Goal: Transaction & Acquisition: Purchase product/service

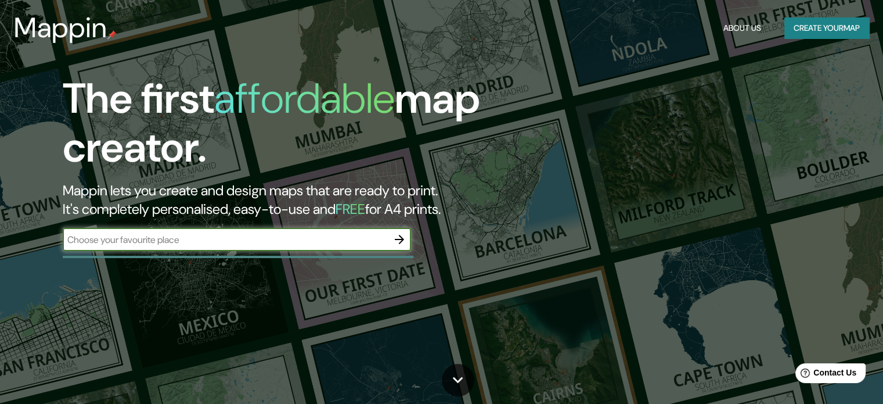
click at [295, 239] on input "text" at bounding box center [225, 239] width 325 height 13
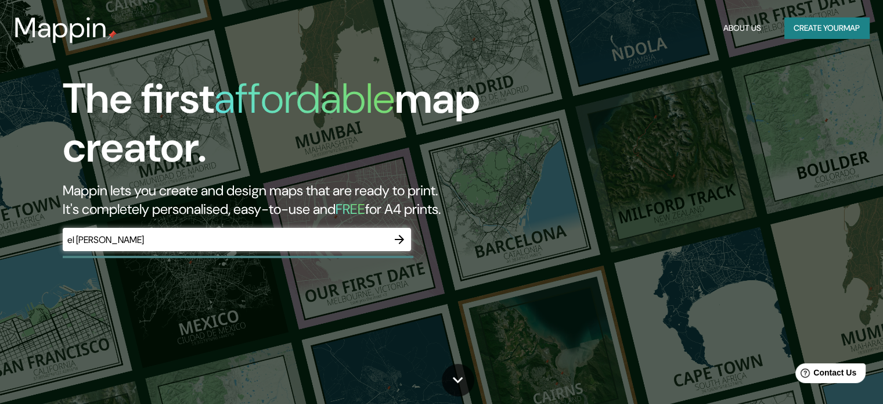
click at [128, 248] on div "el [PERSON_NAME] ​" at bounding box center [237, 239] width 348 height 23
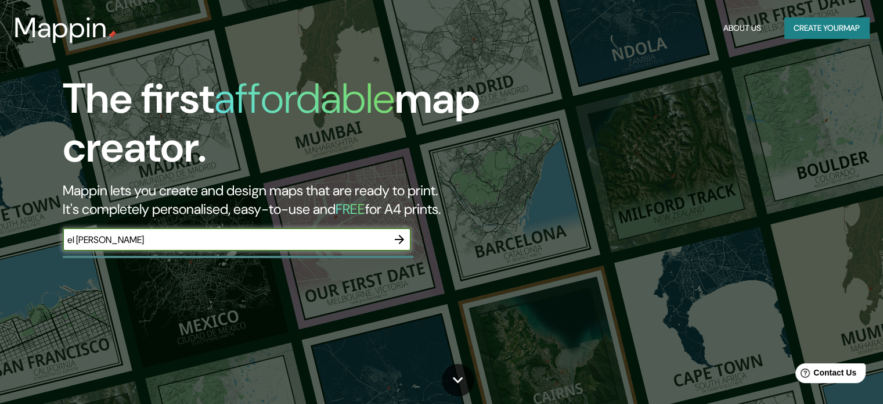
type input "el [PERSON_NAME]"
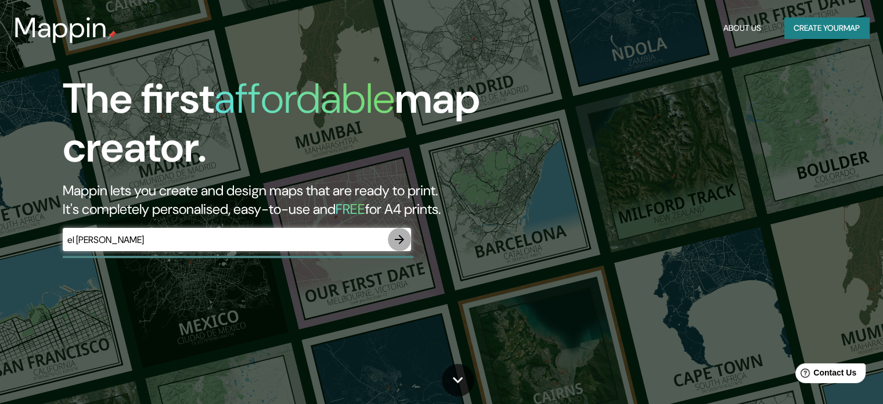
click at [402, 236] on icon "button" at bounding box center [399, 239] width 14 height 14
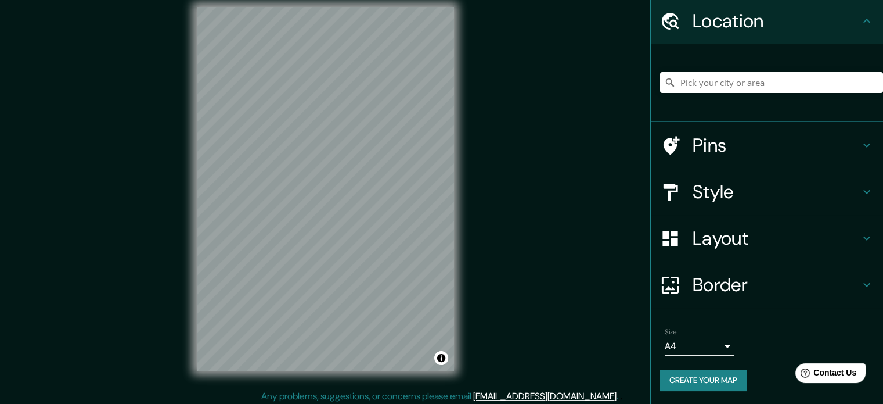
scroll to position [15, 0]
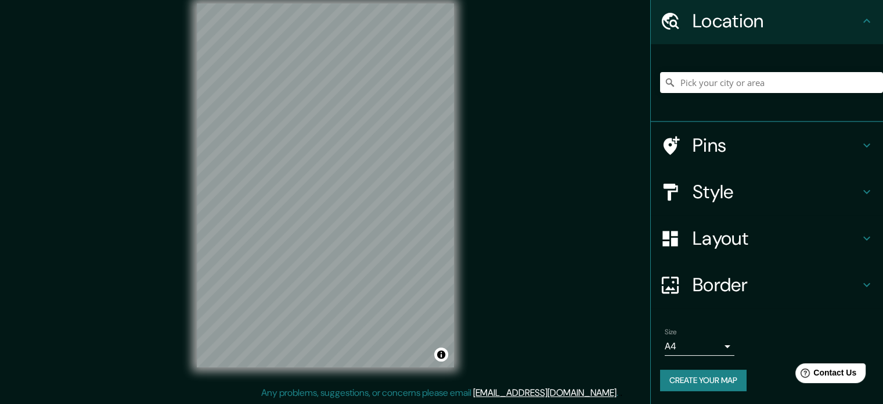
drag, startPoint x: 722, startPoint y: 329, endPoint x: 718, endPoint y: 339, distance: 11.4
click at [722, 329] on div "Size A4 single" at bounding box center [700, 341] width 70 height 28
click at [716, 341] on body "Mappin Location Pins Style Layout Border Choose a border. Hint : you can make l…" at bounding box center [441, 187] width 883 height 404
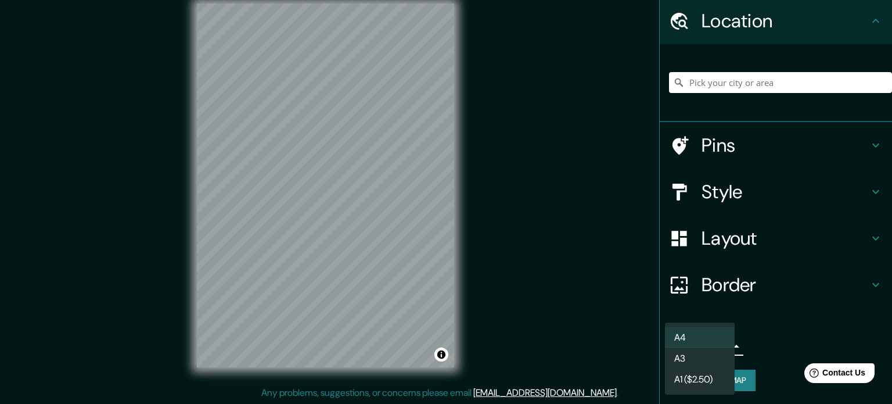
click at [715, 323] on ul "A4 A3 A1 ($2.50)" at bounding box center [700, 358] width 70 height 72
click at [714, 330] on li "A4" at bounding box center [700, 337] width 70 height 21
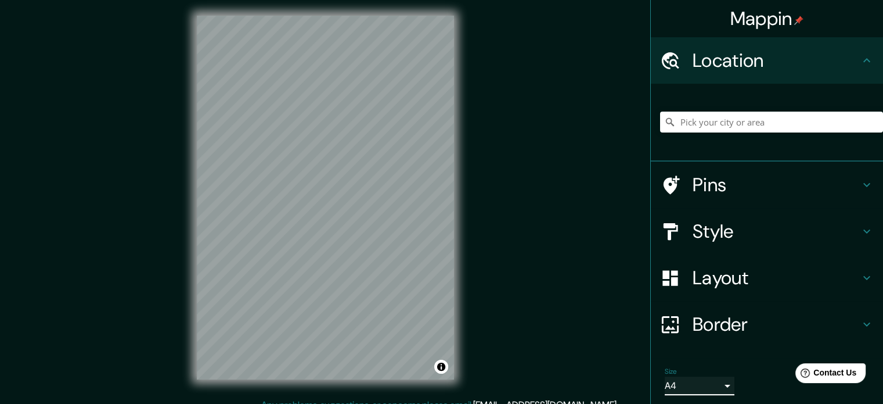
scroll to position [0, 0]
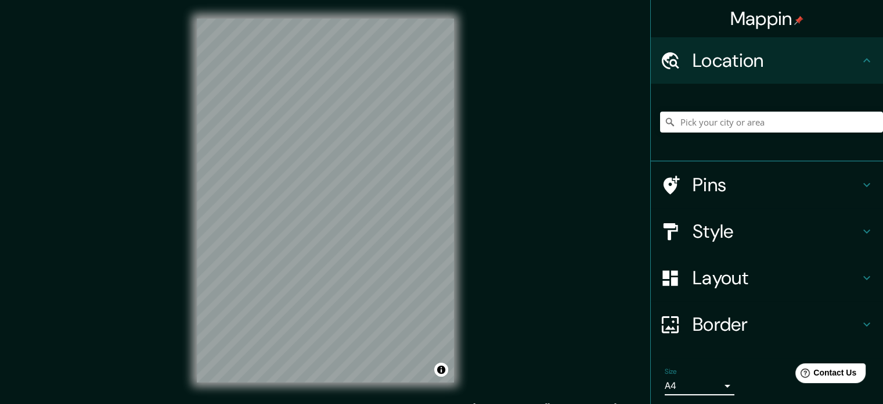
click at [730, 243] on div "Style" at bounding box center [767, 231] width 232 height 46
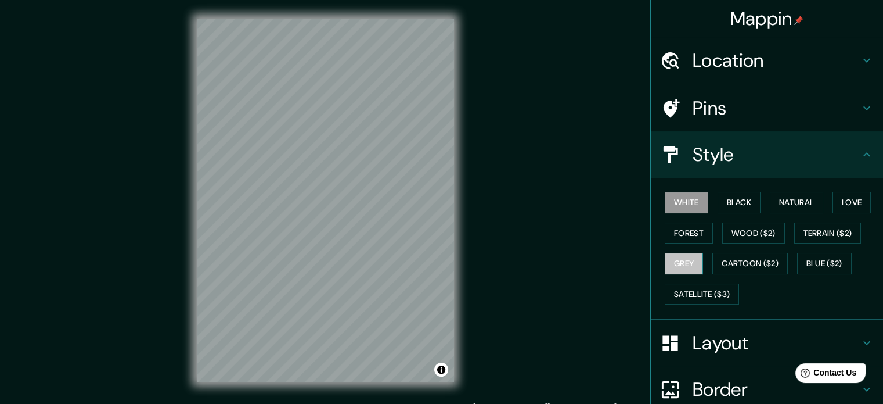
click at [674, 253] on button "Grey" at bounding box center [684, 263] width 38 height 21
click at [721, 366] on div "Border" at bounding box center [767, 389] width 232 height 46
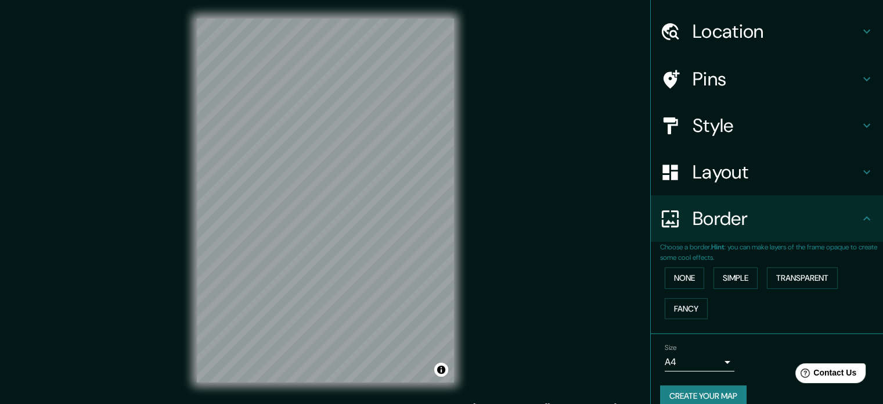
scroll to position [44, 0]
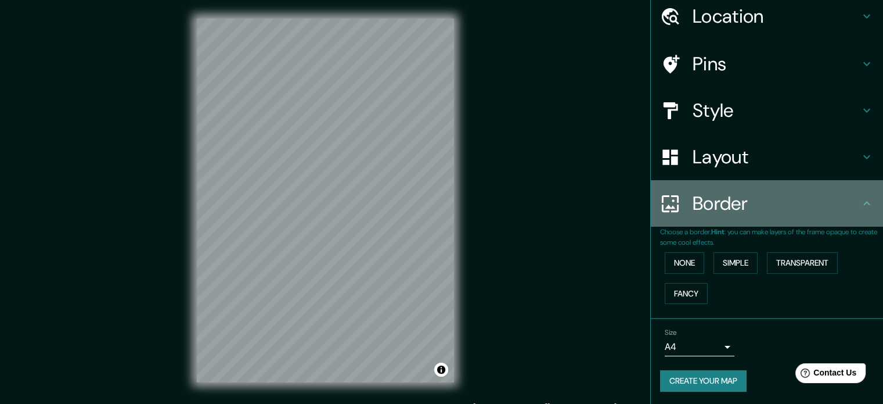
click at [729, 185] on div "Border" at bounding box center [767, 203] width 232 height 46
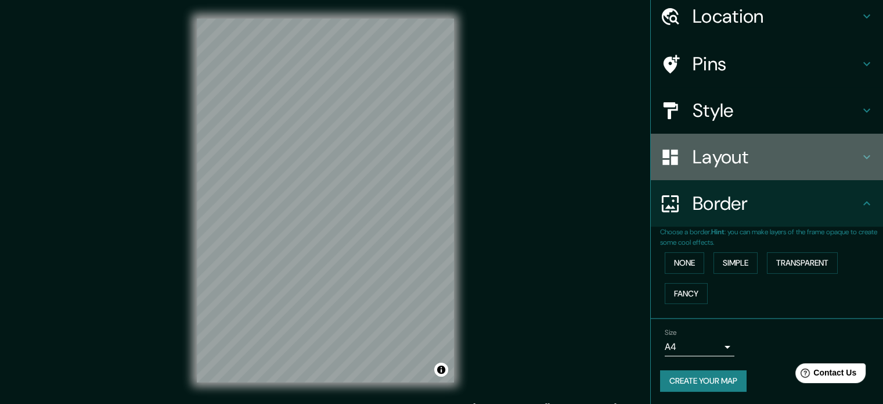
click at [725, 174] on div "Layout" at bounding box center [767, 157] width 232 height 46
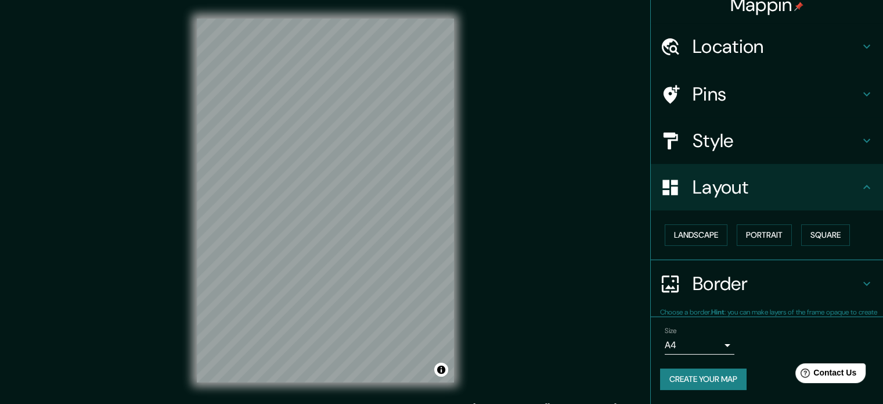
scroll to position [13, 0]
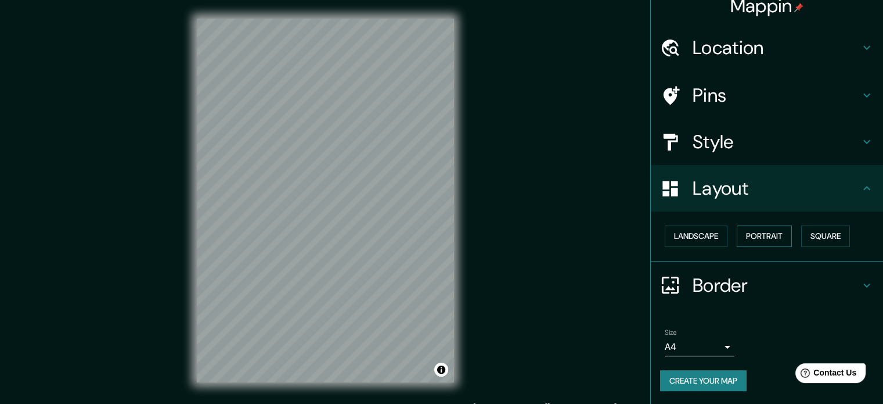
click at [763, 236] on button "Portrait" at bounding box center [764, 235] width 55 height 21
click at [836, 239] on button "Square" at bounding box center [825, 235] width 49 height 21
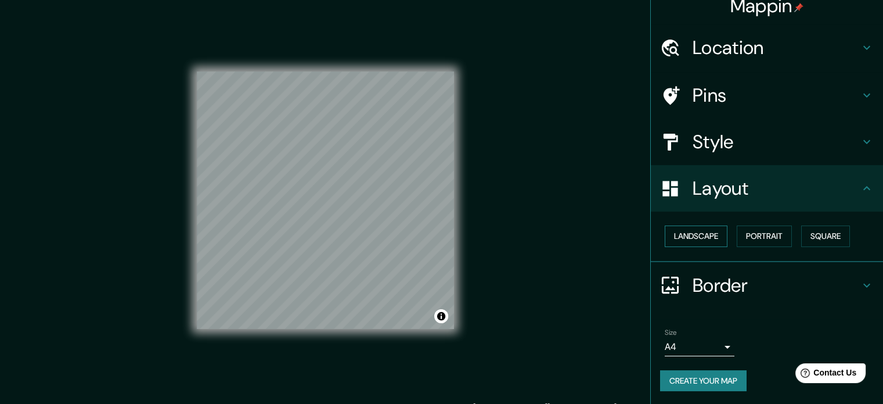
click at [700, 237] on button "Landscape" at bounding box center [696, 235] width 63 height 21
